Goal: Information Seeking & Learning: Learn about a topic

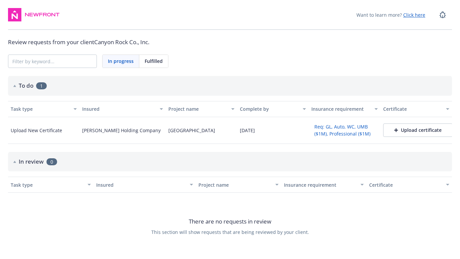
click at [316, 129] on button "Req: GL, Auto, WC, UMB ($1M), Professional ($1M)" at bounding box center [344, 129] width 66 height 17
